Goal: Task Accomplishment & Management: Use online tool/utility

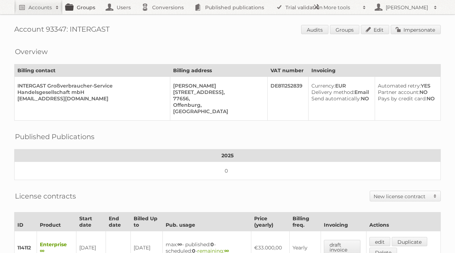
click at [91, 7] on link "Groups" at bounding box center [83, 7] width 40 height 14
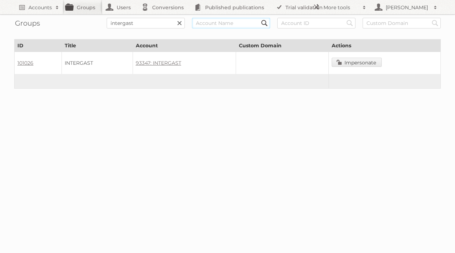
click at [229, 23] on input "text" at bounding box center [231, 23] width 78 height 11
click at [181, 21] on link at bounding box center [179, 23] width 11 height 11
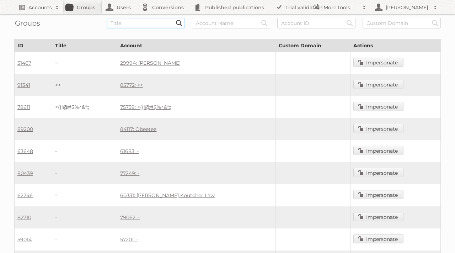
click at [149, 23] on input "text" at bounding box center [146, 23] width 78 height 11
type input "rewe"
click at [174, 18] on input "Search" at bounding box center [179, 23] width 11 height 11
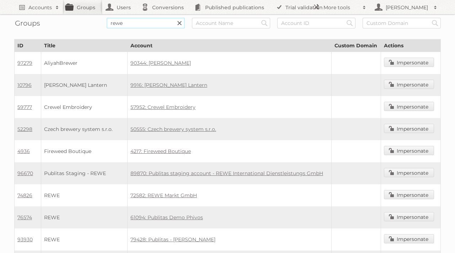
drag, startPoint x: 112, startPoint y: 25, endPoint x: 91, endPoint y: 26, distance: 20.7
click at [92, 26] on form "rewe Search Search Search Search" at bounding box center [227, 23] width 427 height 11
drag, startPoint x: 401, startPoint y: 192, endPoint x: 406, endPoint y: 191, distance: 5.1
click at [401, 192] on link "Impersonate" at bounding box center [409, 194] width 50 height 9
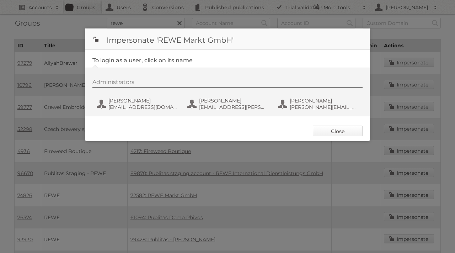
click at [335, 133] on link "Close" at bounding box center [338, 131] width 50 height 11
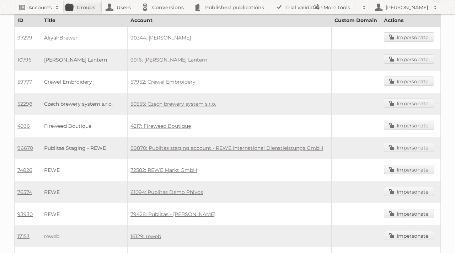
scroll to position [31, 0]
